Goal: Find specific page/section: Find specific page/section

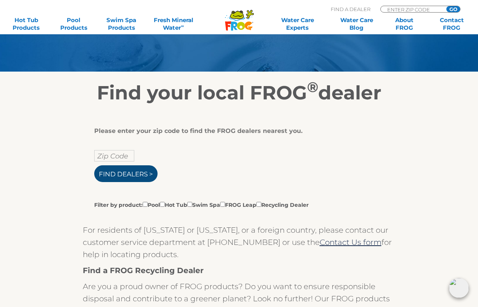
scroll to position [76, 0]
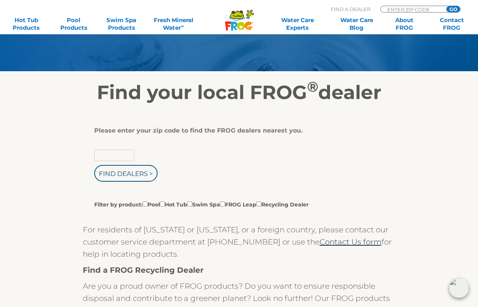
click at [119, 157] on input "text" at bounding box center [114, 155] width 40 height 11
type input "10022"
click at [145, 177] on input "Find Dealers >" at bounding box center [125, 173] width 63 height 17
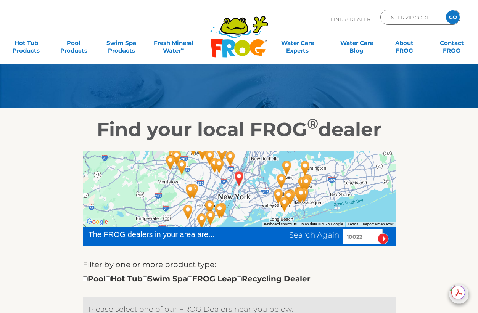
scroll to position [39, 0]
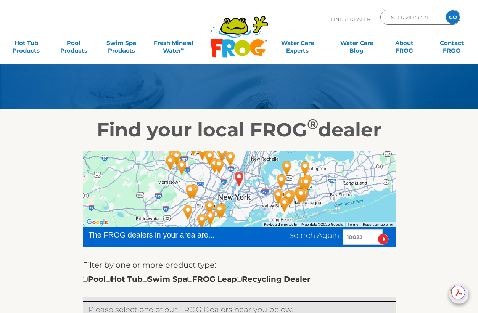
drag, startPoint x: 366, startPoint y: 236, endPoint x: 317, endPoint y: 238, distance: 48.9
click at [317, 238] on div "Search Again: 10022" at bounding box center [342, 237] width 106 height 16
type input "18328"
click at [381, 238] on input "image" at bounding box center [383, 239] width 11 height 11
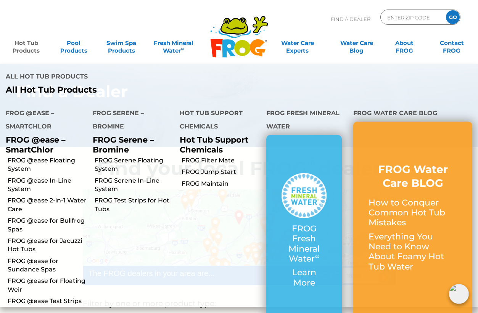
click at [29, 42] on link "Hot Tub Products" at bounding box center [26, 42] width 37 height 15
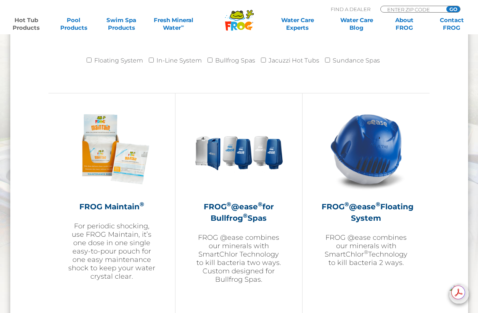
scroll to position [800, 0]
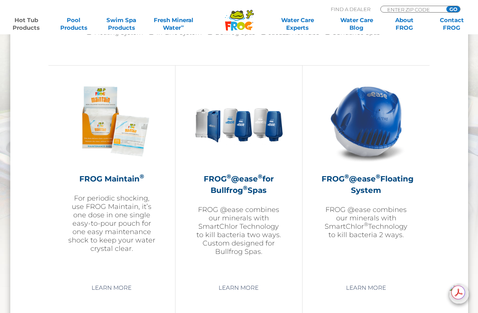
click at [186, 241] on div "FROG ® @ease ® for Bullfrog ® Spas FROG @ease combines our minerals with SmartC…" at bounding box center [238, 191] width 127 height 252
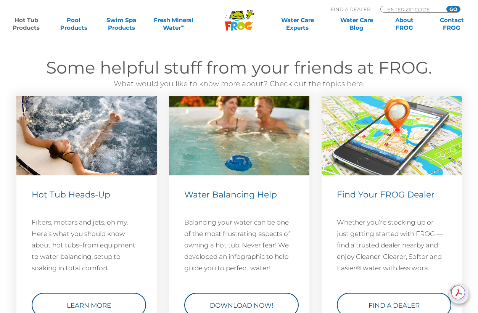
scroll to position [2175, 0]
